Goal: Check status: Check status

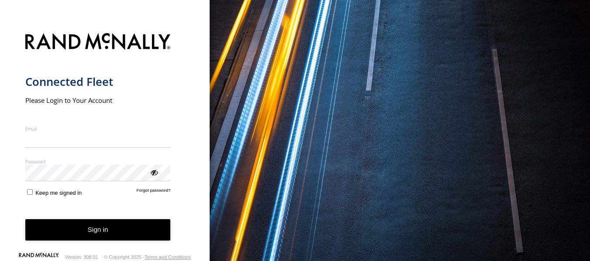
type input "**********"
click at [120, 235] on button "Sign in" at bounding box center [97, 230] width 145 height 21
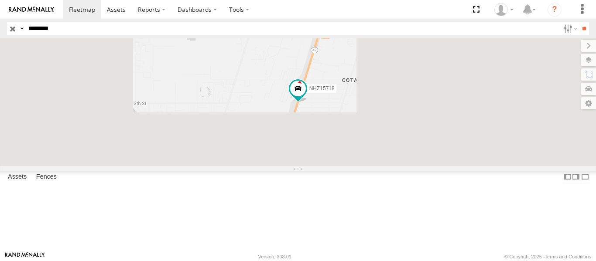
click at [580, 28] on input "**" at bounding box center [584, 28] width 10 height 13
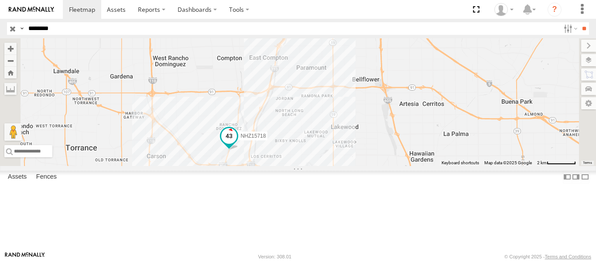
click at [237, 144] on span at bounding box center [229, 136] width 16 height 16
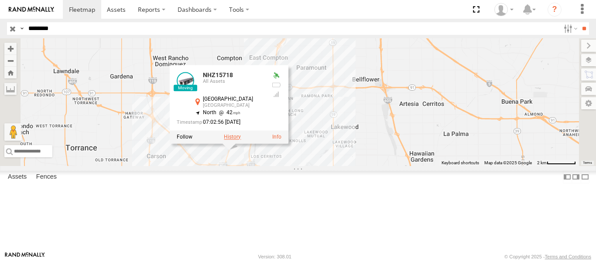
click at [241, 140] on label at bounding box center [232, 137] width 17 height 6
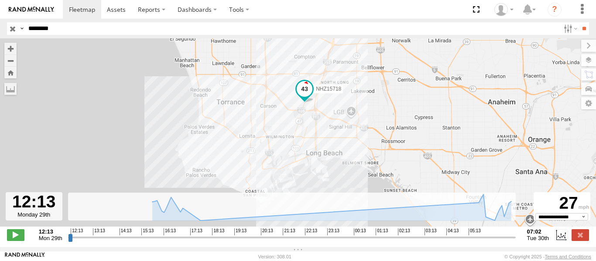
click at [336, 242] on input "range" at bounding box center [292, 238] width 448 height 8
click at [409, 242] on input "range" at bounding box center [292, 238] width 448 height 8
click at [434, 242] on input "range" at bounding box center [292, 238] width 448 height 8
drag, startPoint x: 19, startPoint y: 242, endPoint x: 24, endPoint y: 241, distance: 5.8
click at [19, 241] on span at bounding box center [15, 235] width 17 height 11
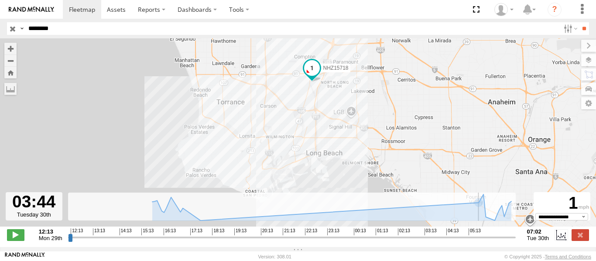
click at [459, 242] on input "range" at bounding box center [292, 238] width 448 height 8
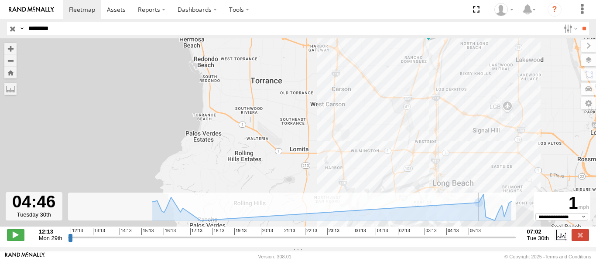
click at [476, 242] on input "range" at bounding box center [292, 238] width 448 height 8
click at [475, 241] on input "range" at bounding box center [292, 238] width 448 height 8
click at [491, 242] on input "range" at bounding box center [292, 238] width 448 height 8
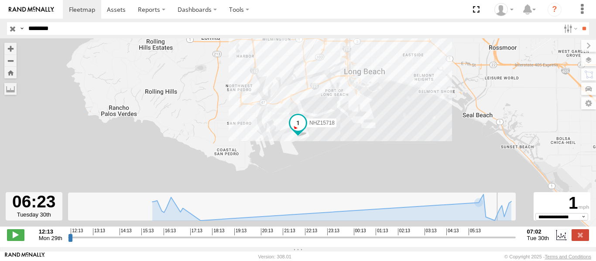
click at [498, 242] on input "range" at bounding box center [292, 238] width 448 height 8
click at [496, 242] on input "range" at bounding box center [292, 238] width 448 height 8
click at [490, 242] on input "range" at bounding box center [292, 238] width 448 height 8
click at [486, 242] on input "range" at bounding box center [292, 238] width 448 height 8
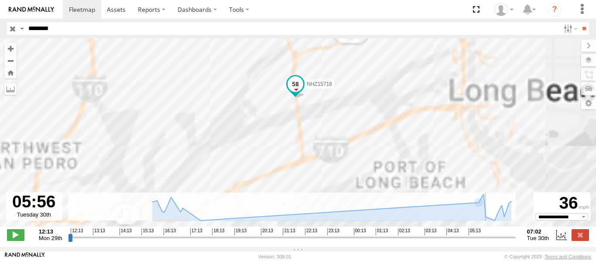
drag, startPoint x: 300, startPoint y: 148, endPoint x: 378, endPoint y: 102, distance: 90.2
click at [377, 104] on div "NHZ15718" at bounding box center [298, 137] width 596 height 198
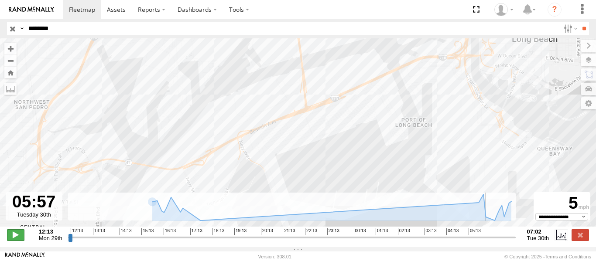
click at [9, 235] on span at bounding box center [15, 235] width 17 height 11
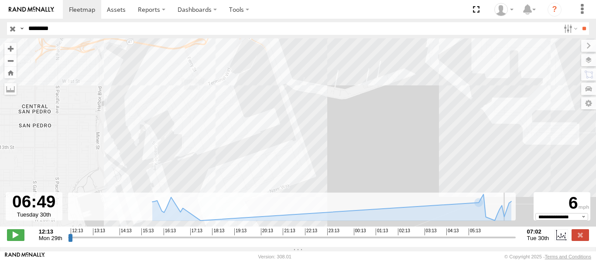
click at [508, 242] on input "range" at bounding box center [292, 238] width 448 height 8
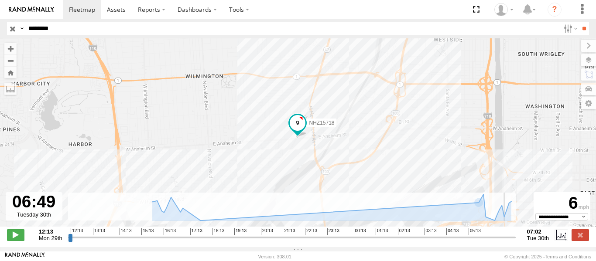
click at [507, 242] on input "range" at bounding box center [292, 238] width 448 height 8
type input "**********"
click at [505, 242] on input "range" at bounding box center [292, 238] width 448 height 8
